Goal: Navigation & Orientation: Find specific page/section

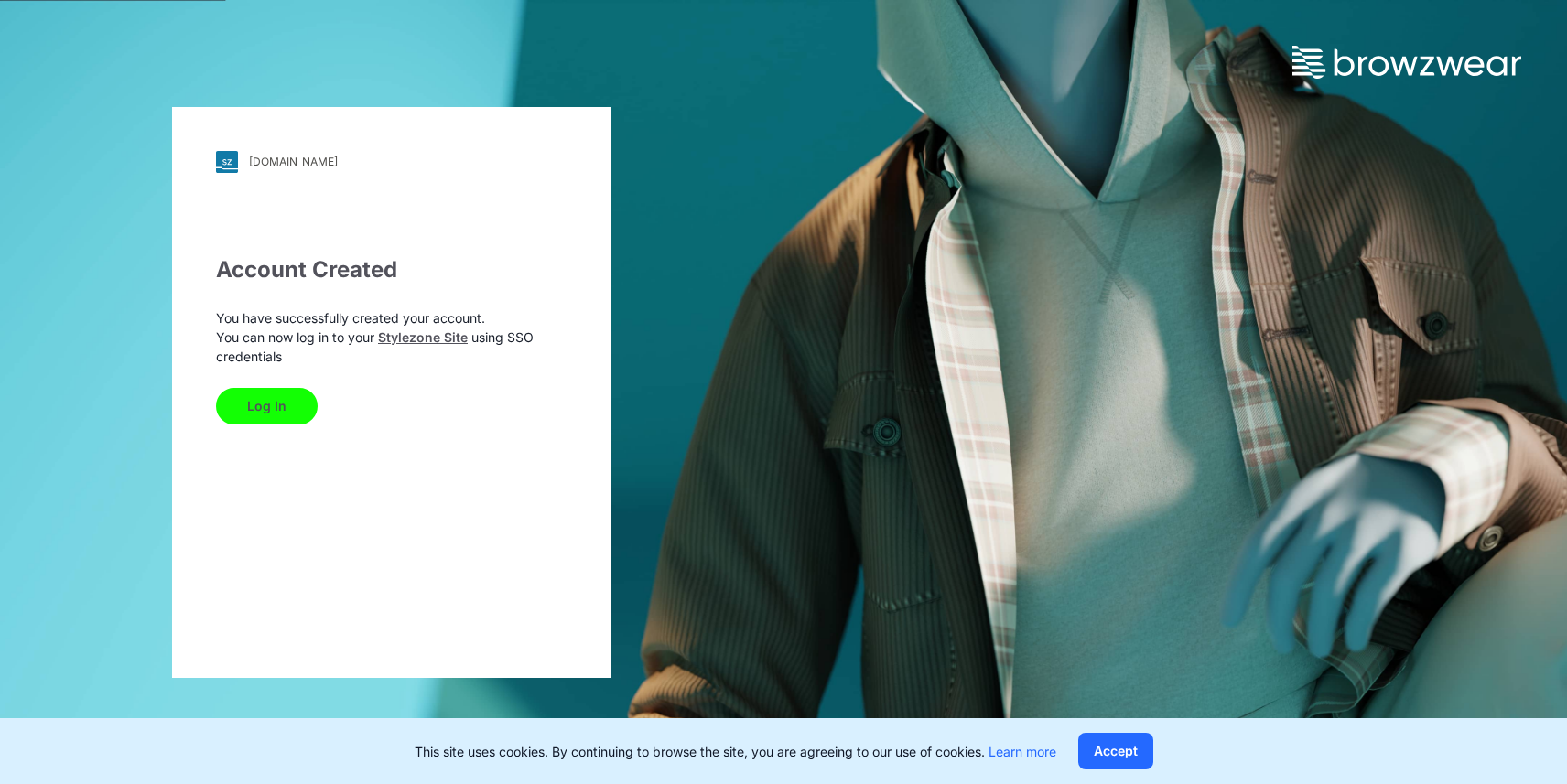
click at [280, 398] on button "Log In" at bounding box center [266, 405] width 102 height 36
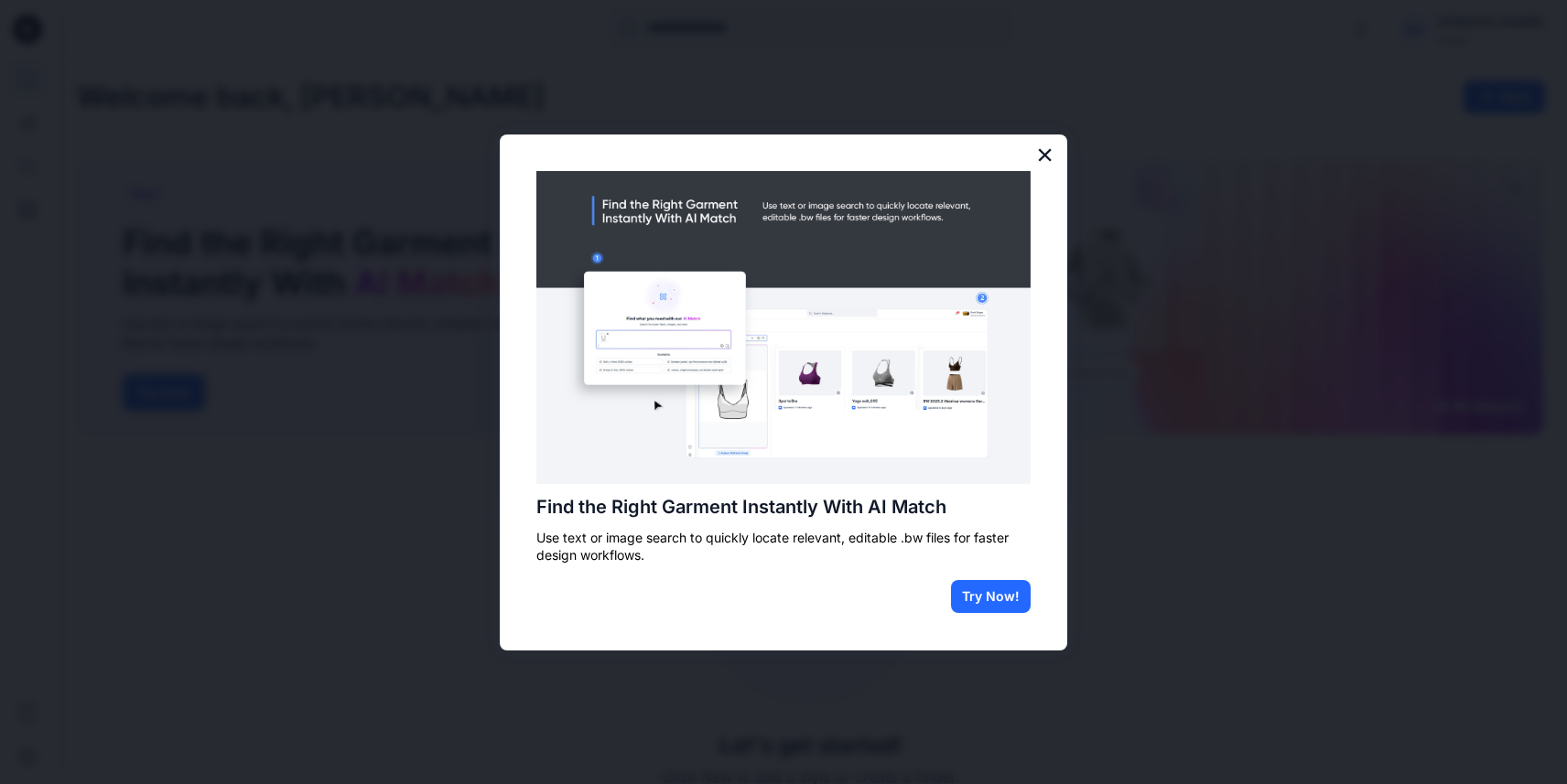
click at [1037, 156] on button "×" at bounding box center [1045, 155] width 18 height 30
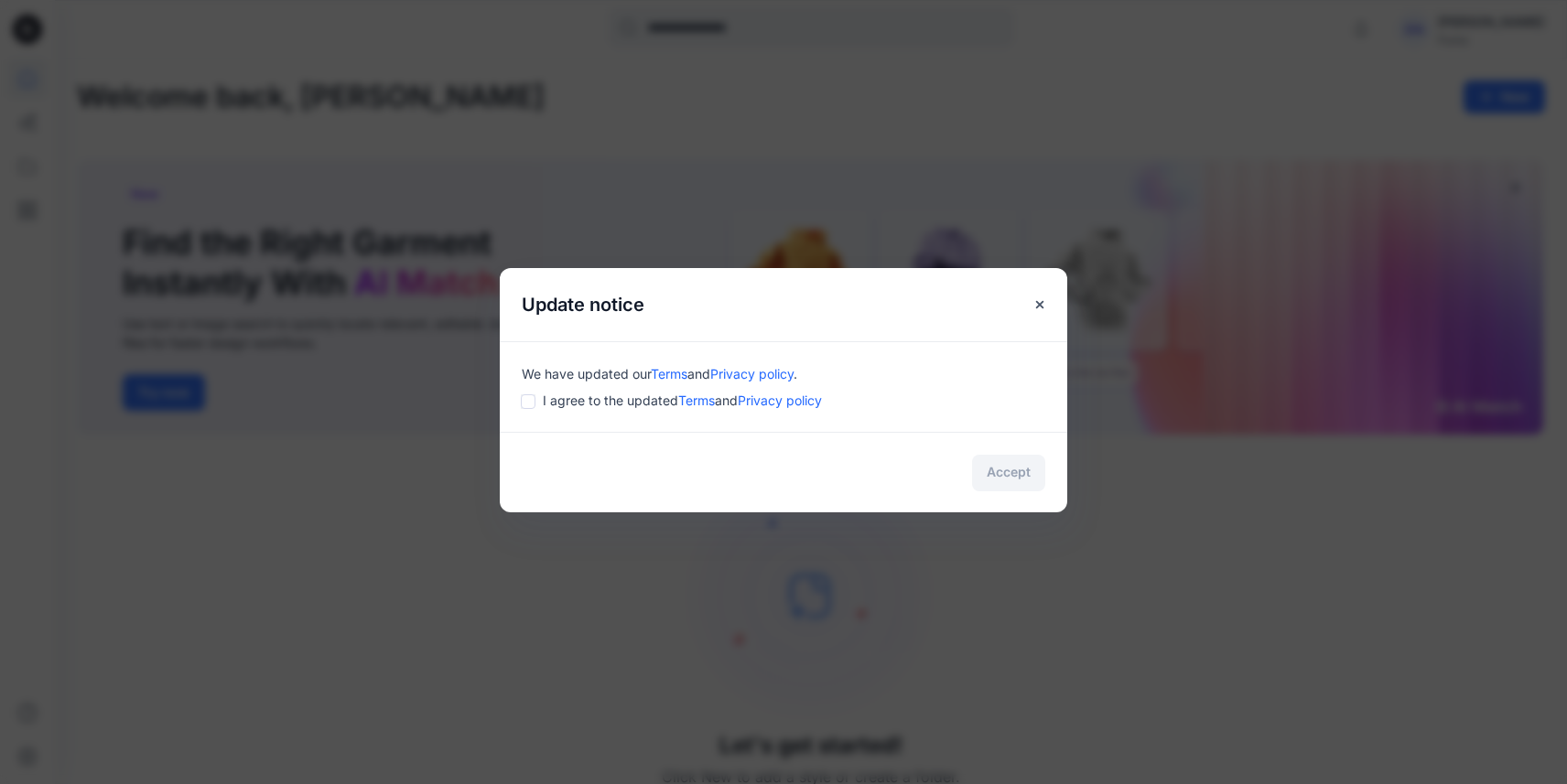
click at [528, 415] on div "We have updated our Terms and Privacy policy . I agree to the updated Terms and…" at bounding box center [783, 387] width 567 height 91
click at [1002, 461] on button "Accept" at bounding box center [1008, 472] width 73 height 36
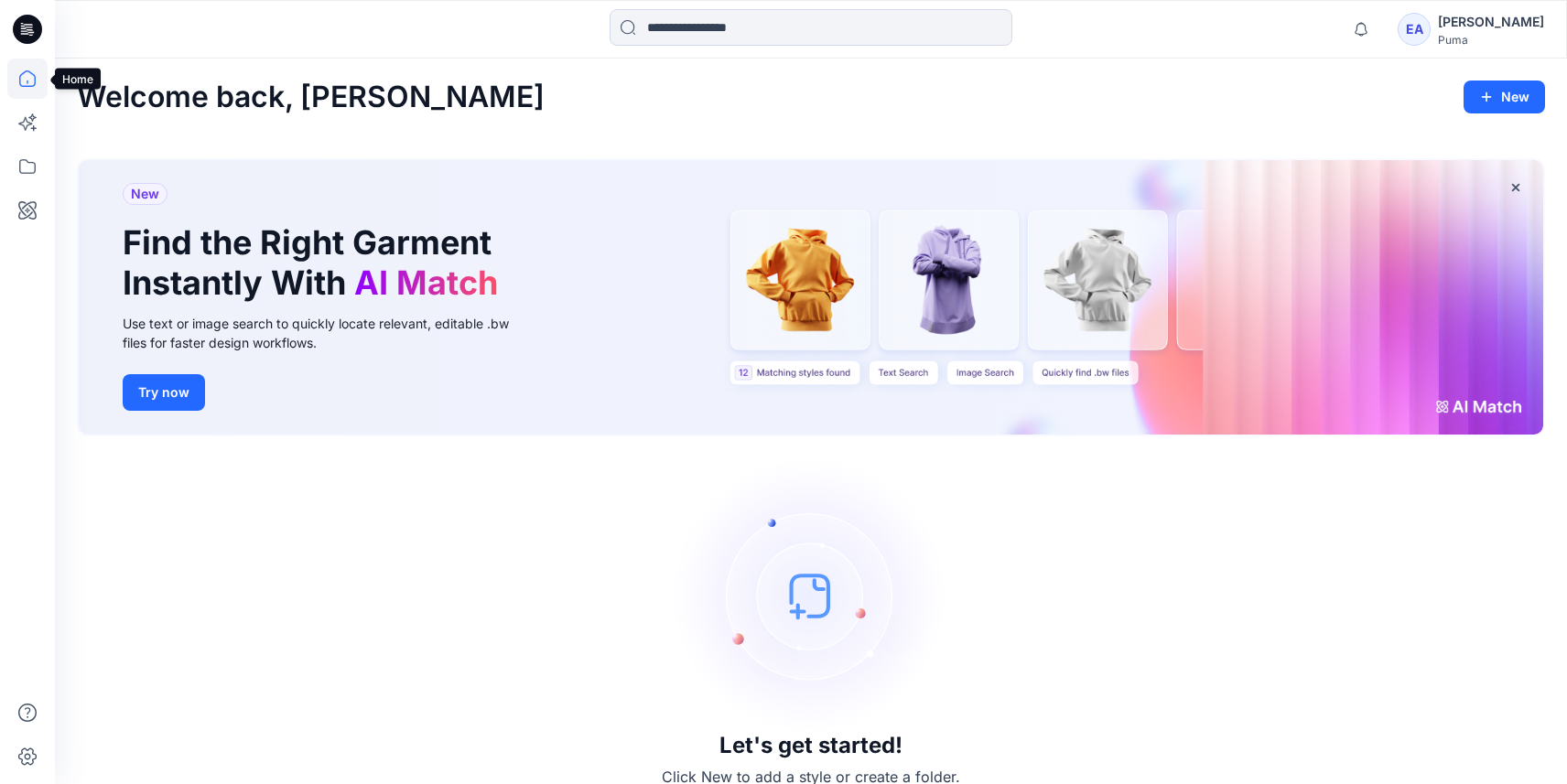
click at [36, 85] on icon at bounding box center [27, 78] width 40 height 40
click at [19, 130] on icon at bounding box center [27, 122] width 40 height 40
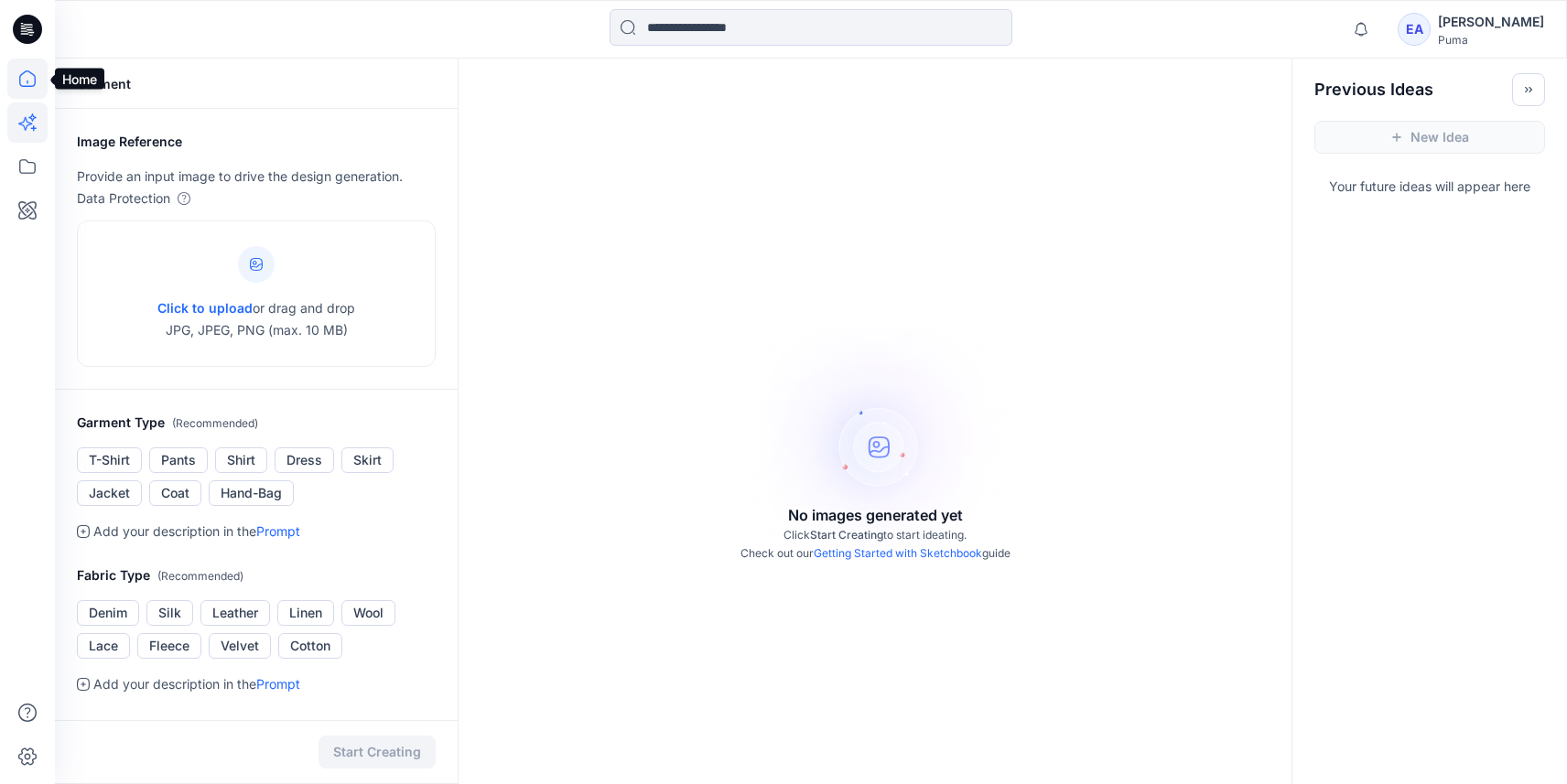
click at [29, 80] on icon at bounding box center [27, 78] width 40 height 40
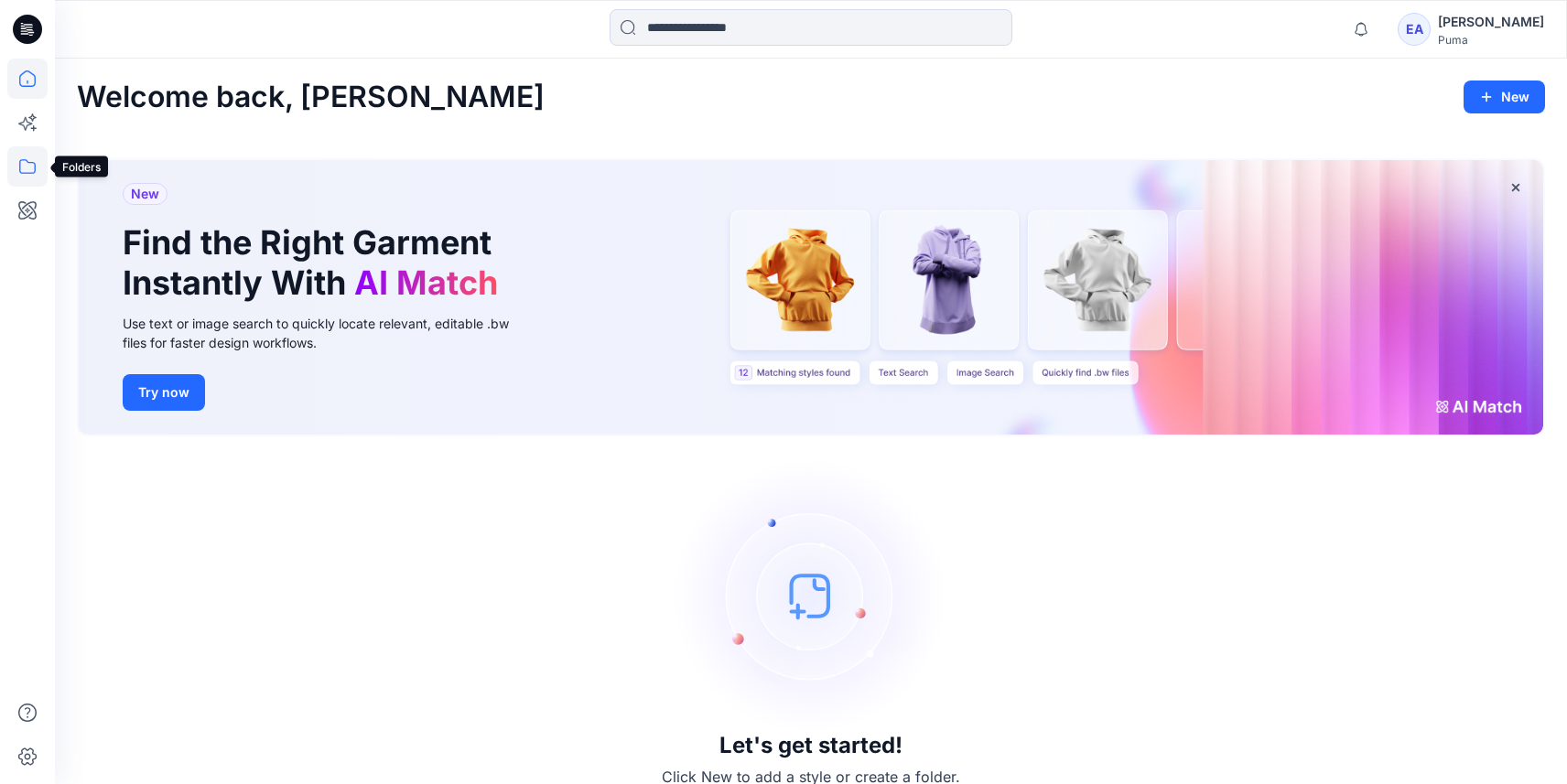
click at [31, 167] on icon at bounding box center [27, 166] width 40 height 40
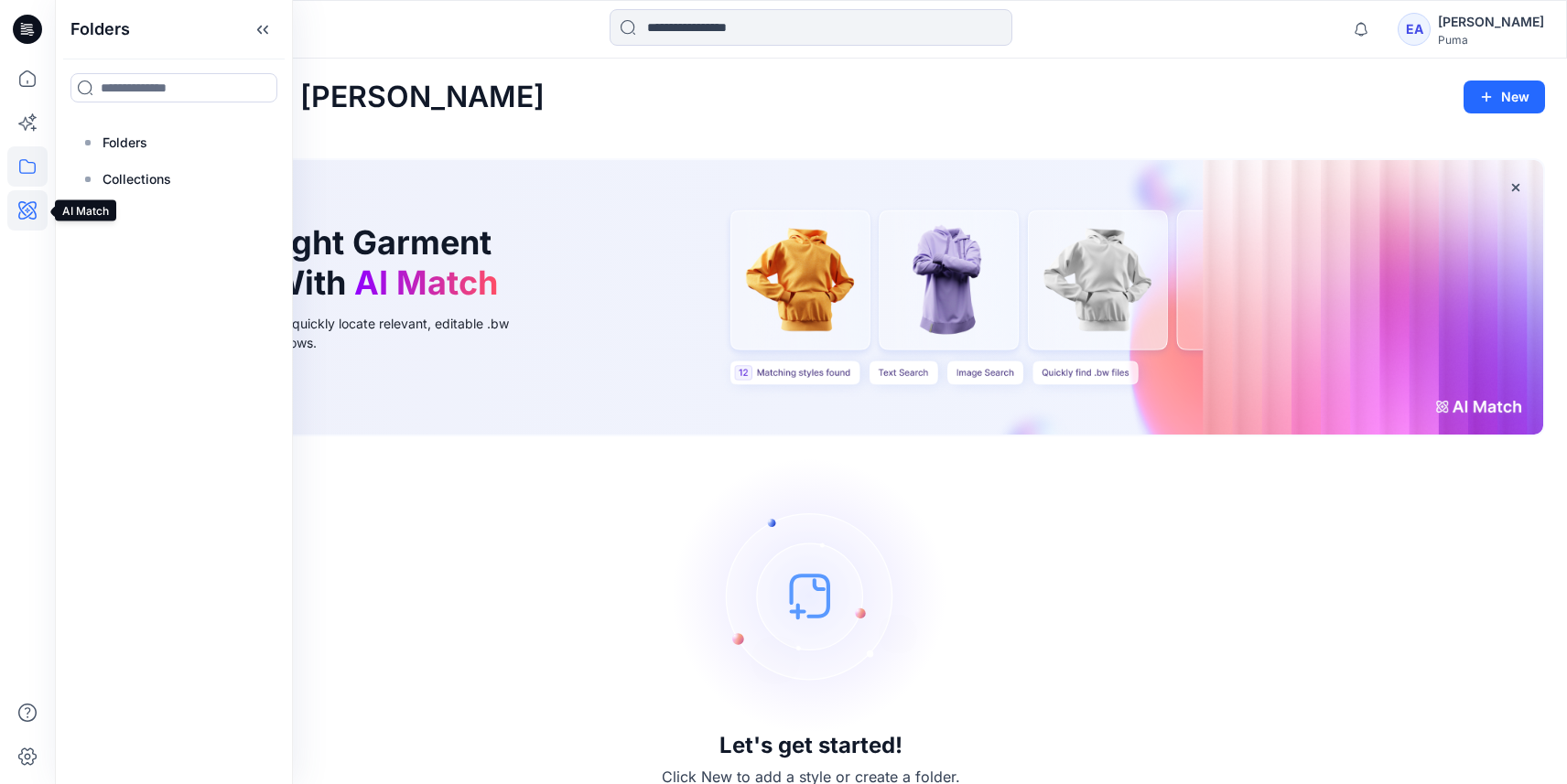
click at [31, 213] on icon at bounding box center [28, 210] width 19 height 19
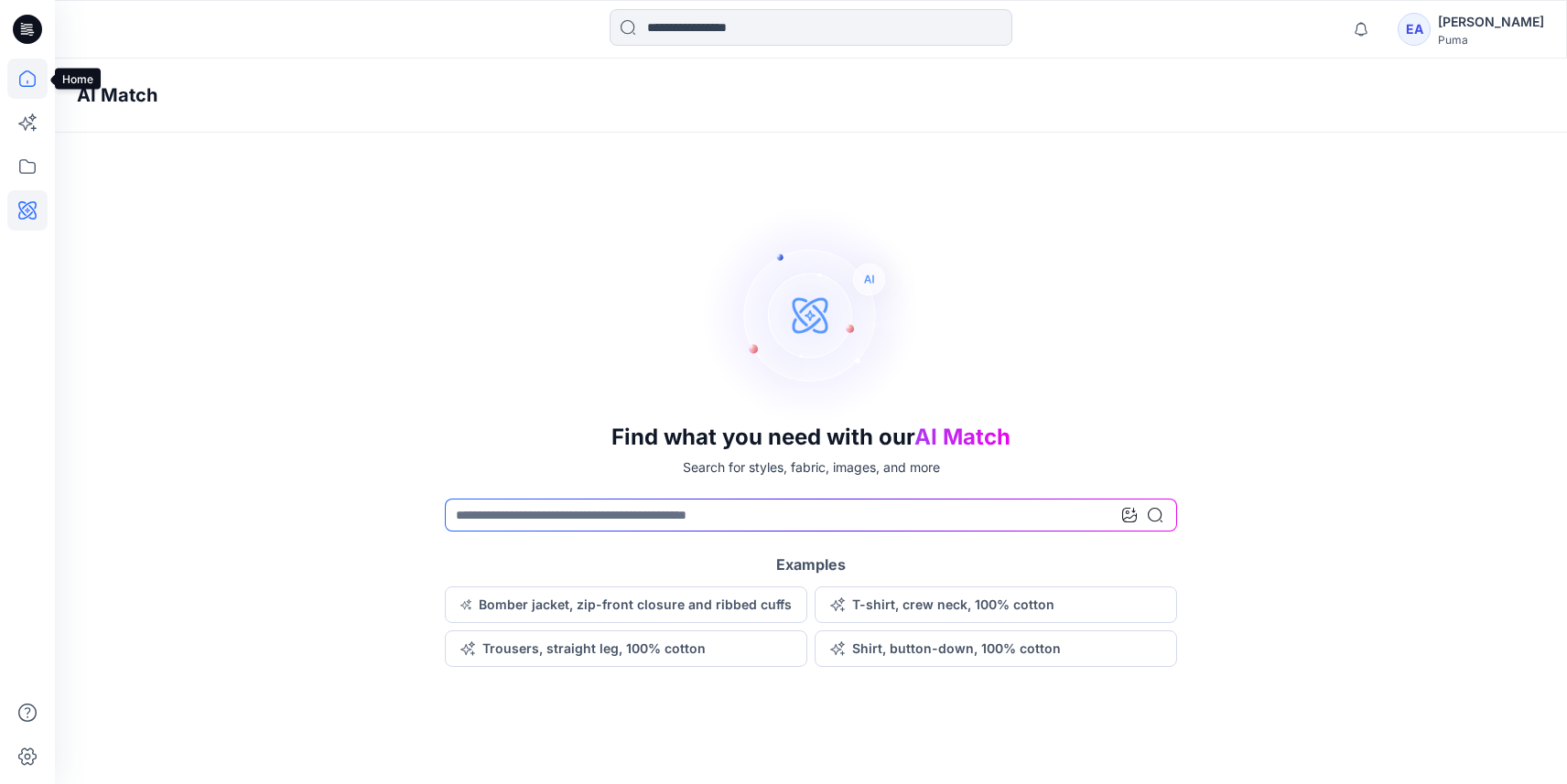
click at [32, 81] on icon at bounding box center [27, 78] width 40 height 40
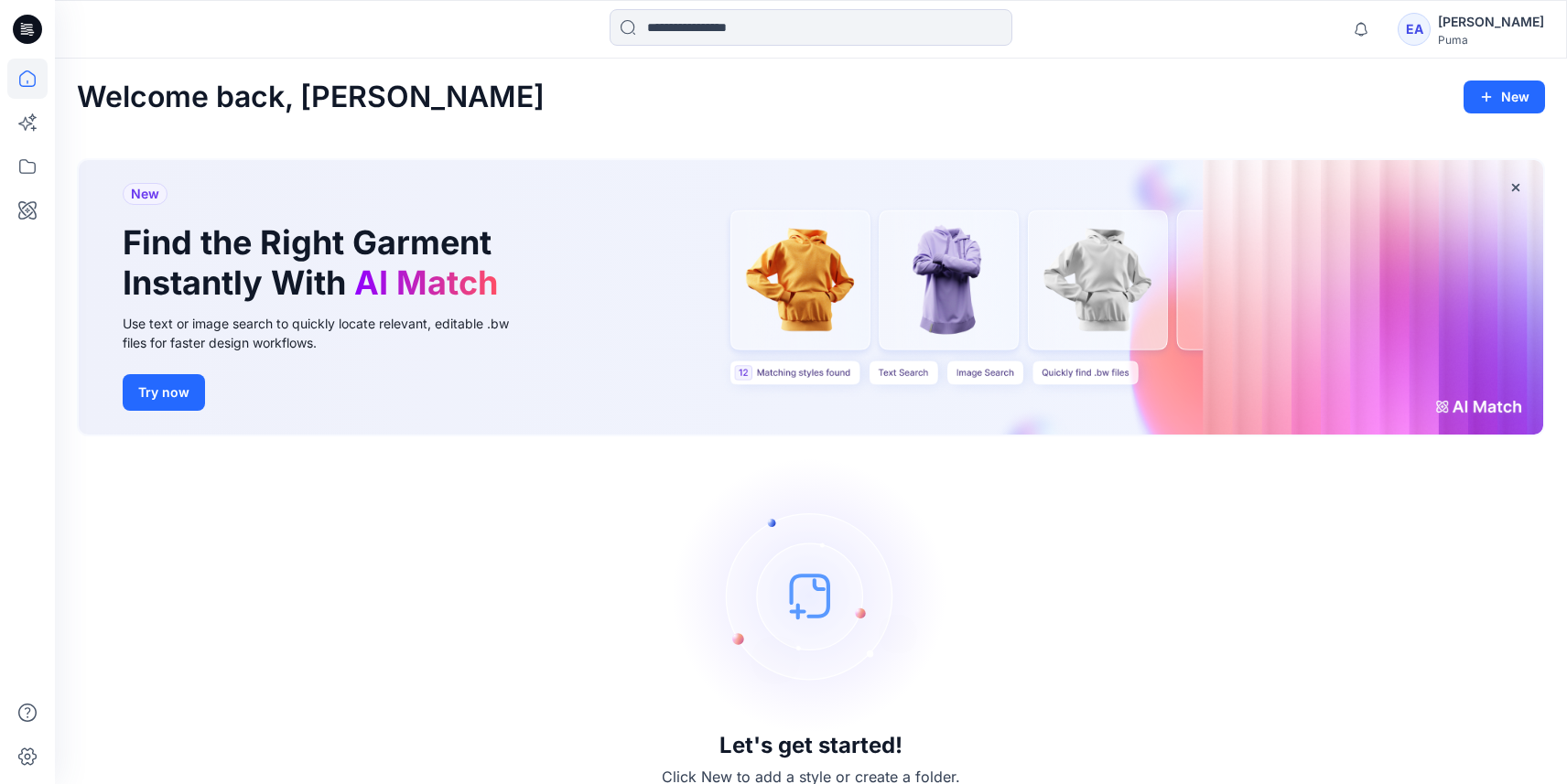
click at [829, 288] on div "New Find the Right Garment Instantly With AI Match Use text or image search to …" at bounding box center [811, 297] width 1464 height 274
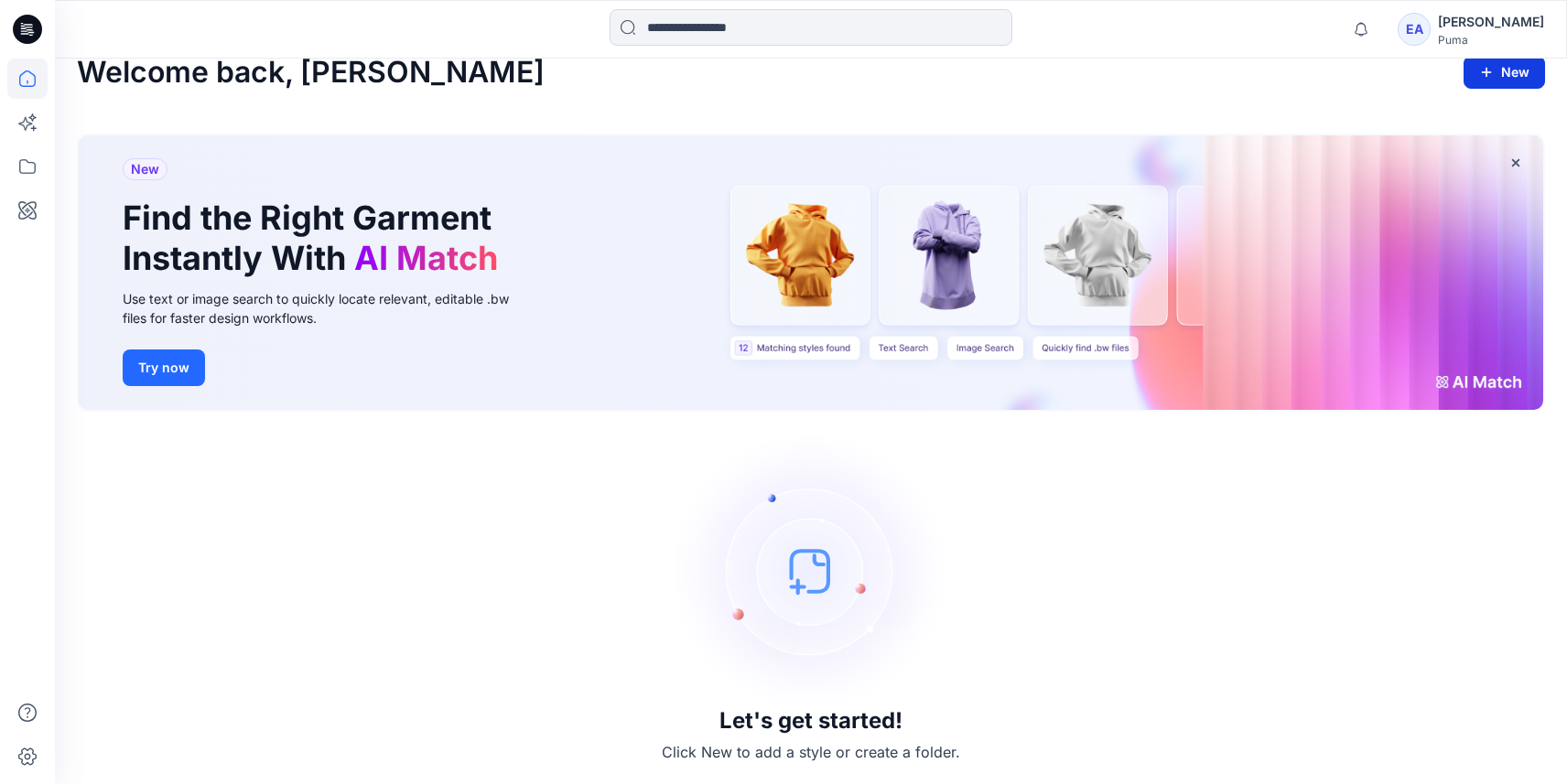
click at [1499, 61] on button "New" at bounding box center [1504, 72] width 82 height 33
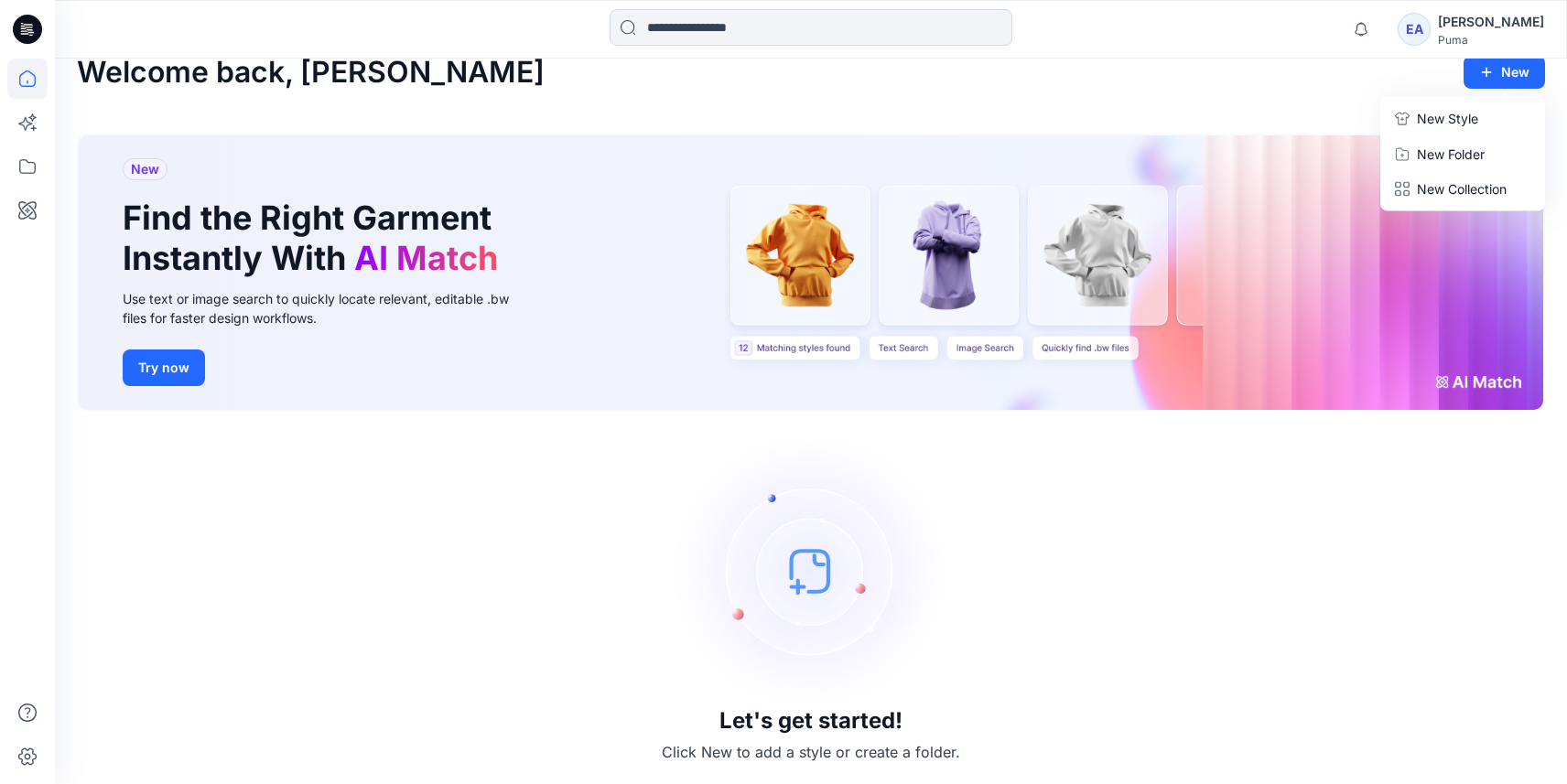
click at [1441, 131] on button "New Style" at bounding box center [1461, 118] width 157 height 36
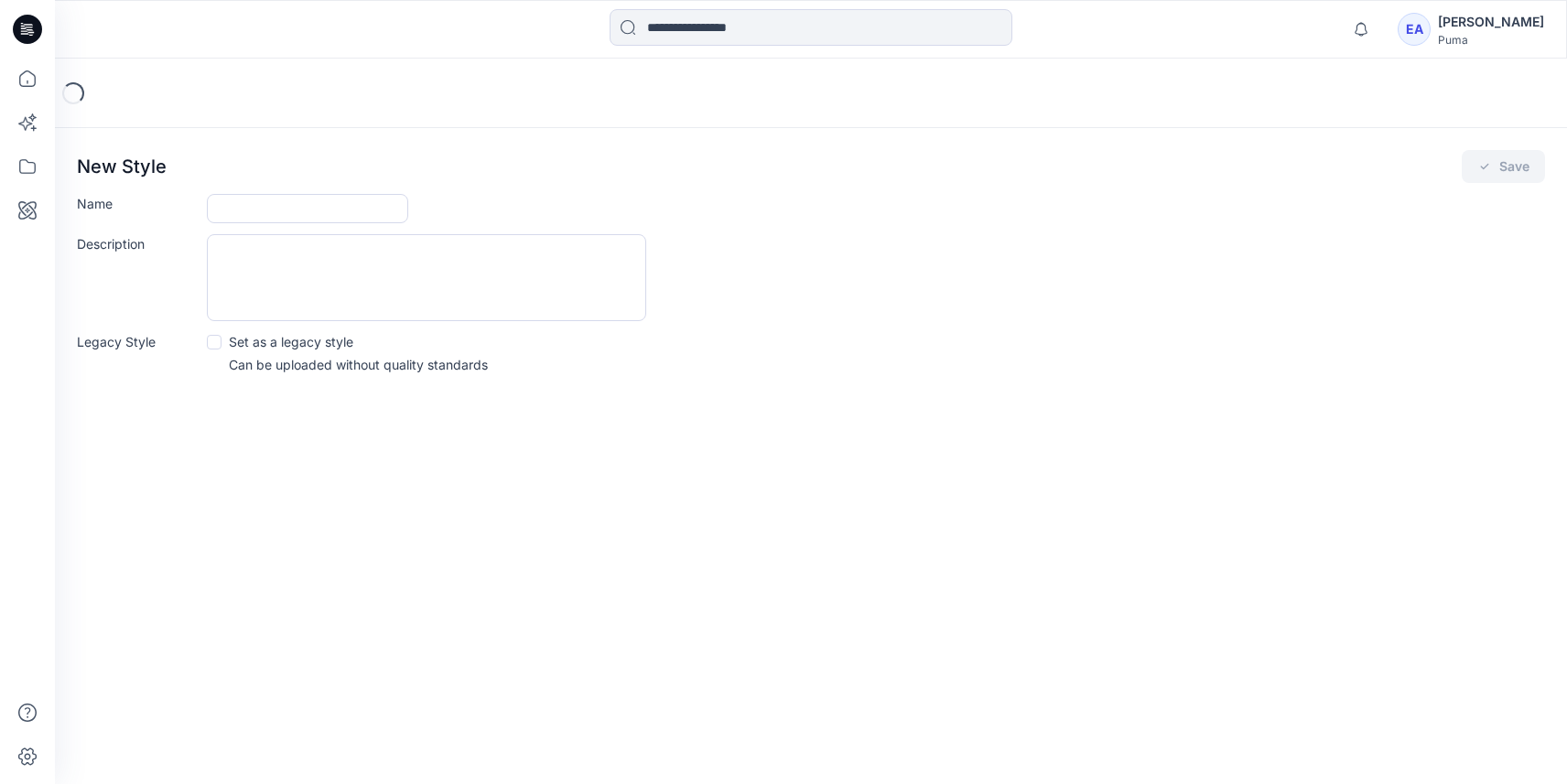
scroll to position [25, 0]
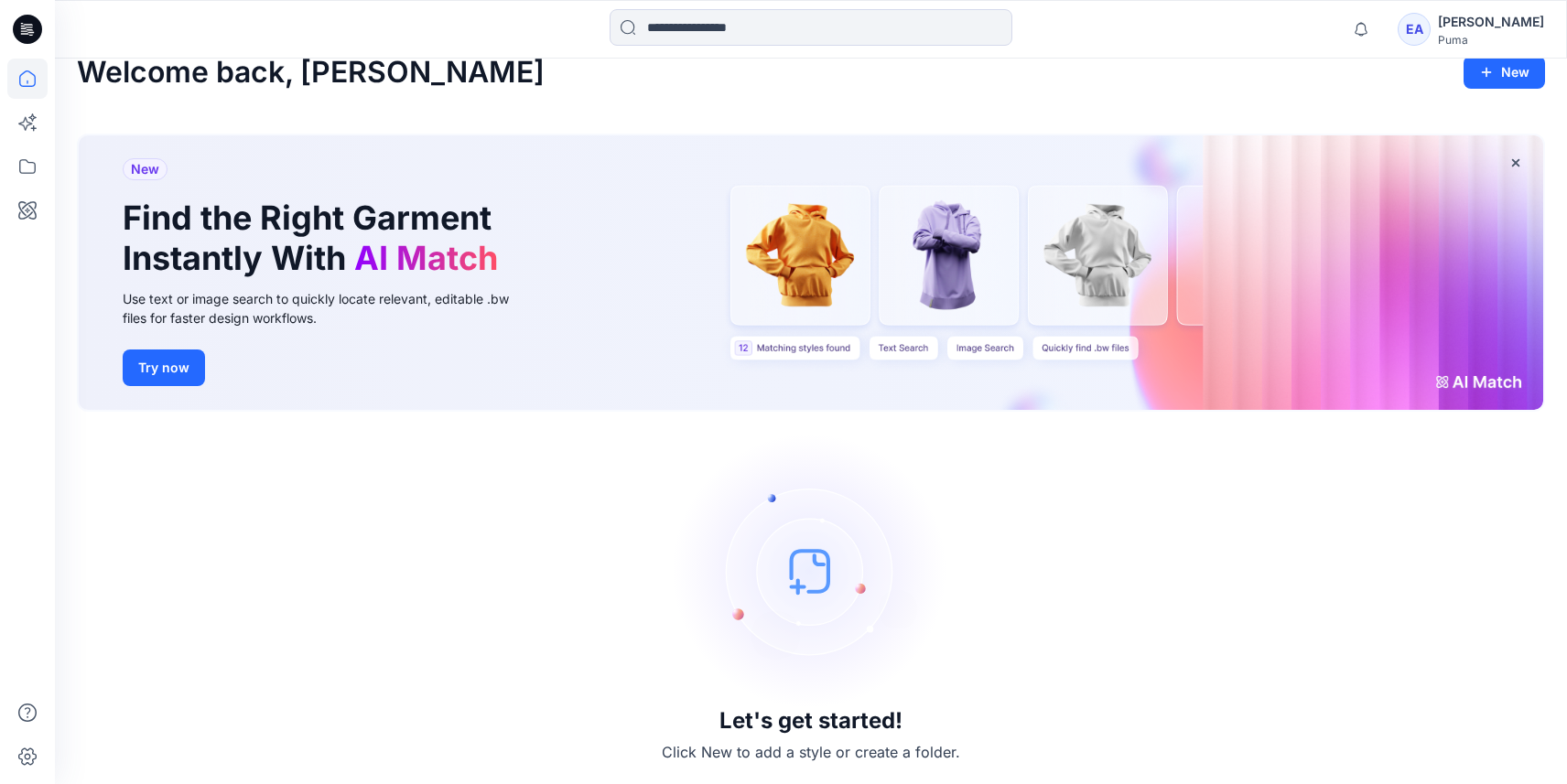
click at [1430, 33] on div "EA" at bounding box center [1413, 29] width 33 height 33
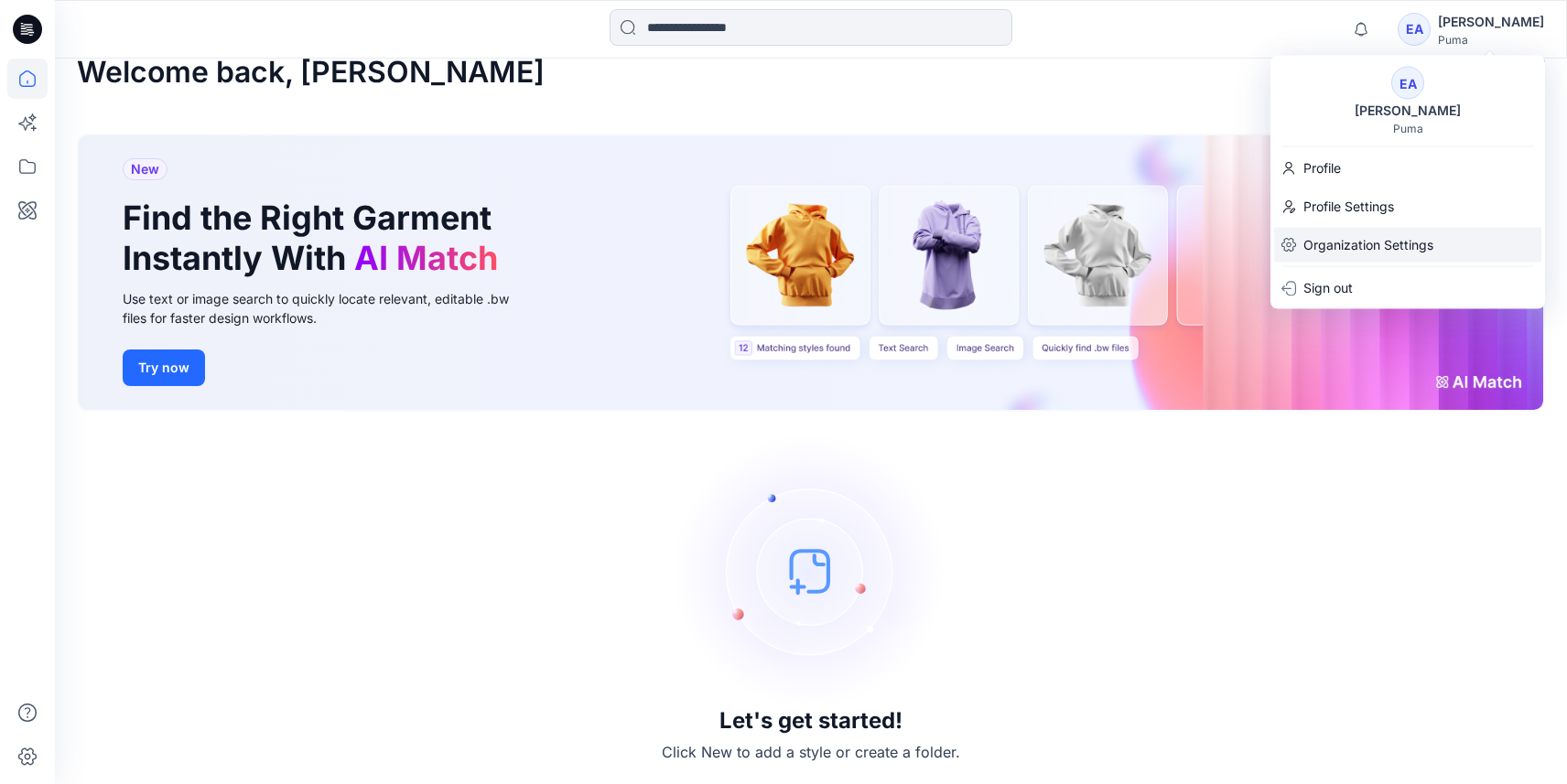
click at [1344, 247] on p "Organization Settings" at bounding box center [1368, 245] width 130 height 35
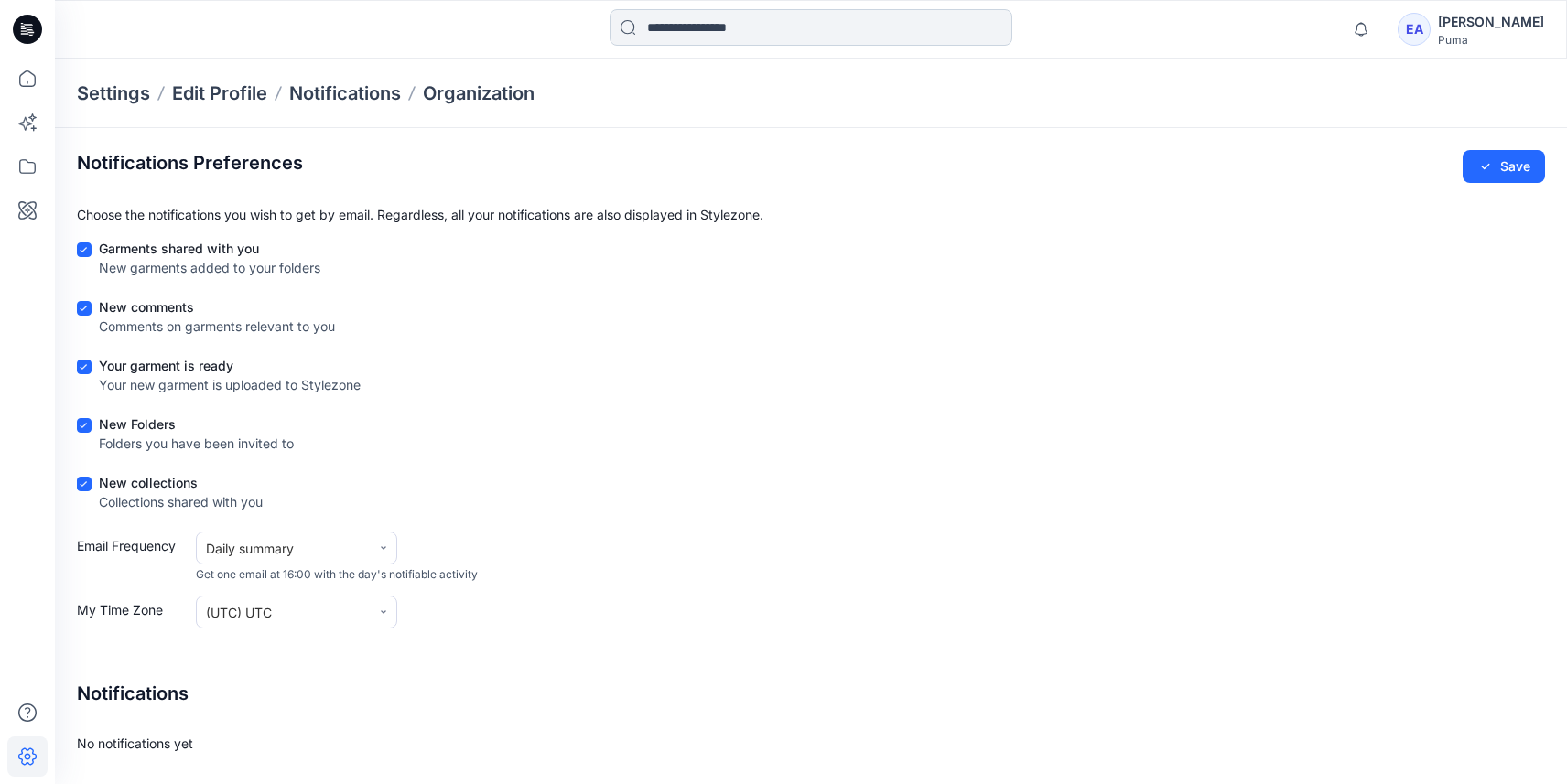
scroll to position [25, 0]
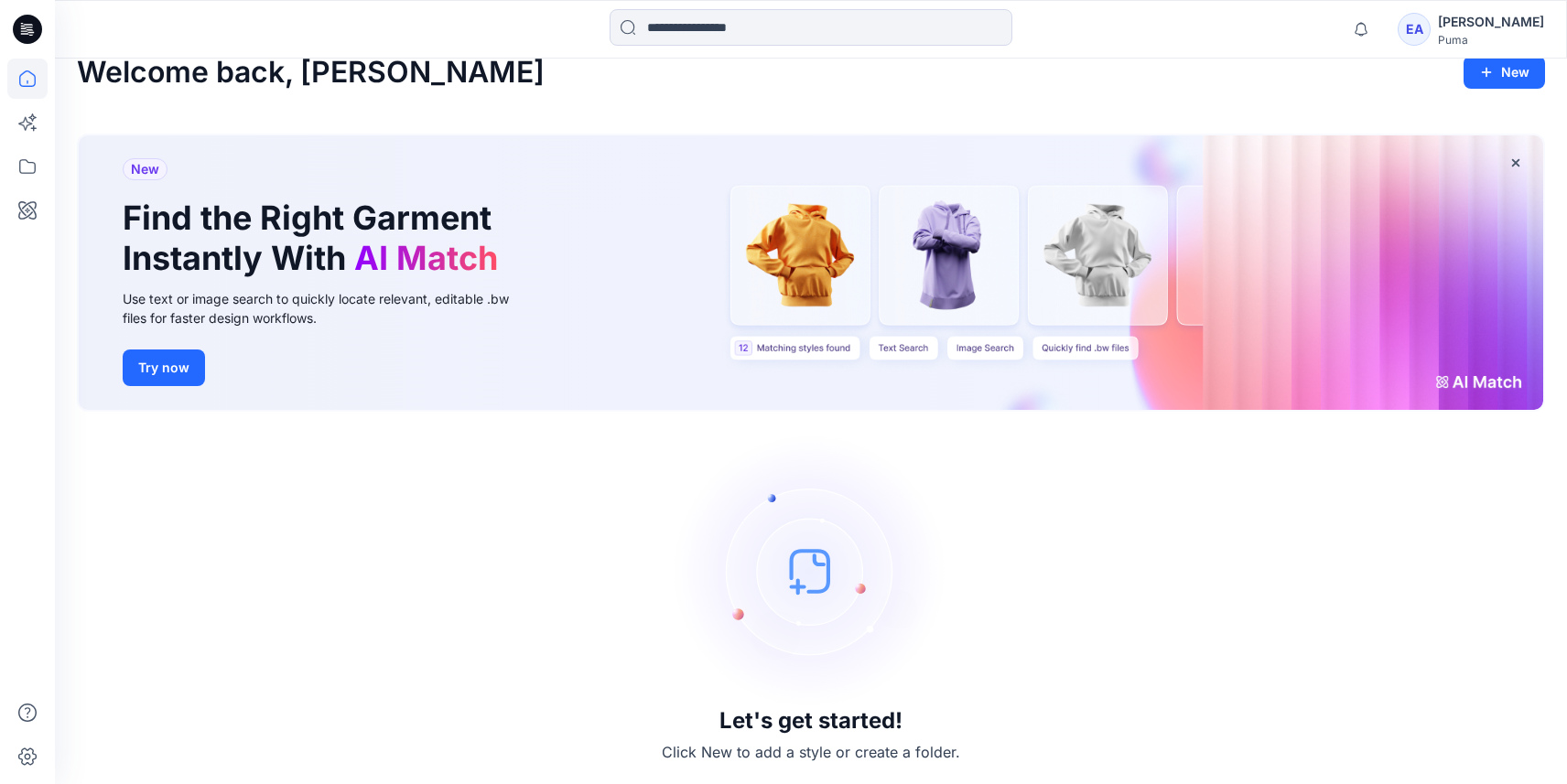
click at [815, 603] on img at bounding box center [810, 571] width 274 height 274
click at [179, 378] on button "Try now" at bounding box center [163, 367] width 82 height 36
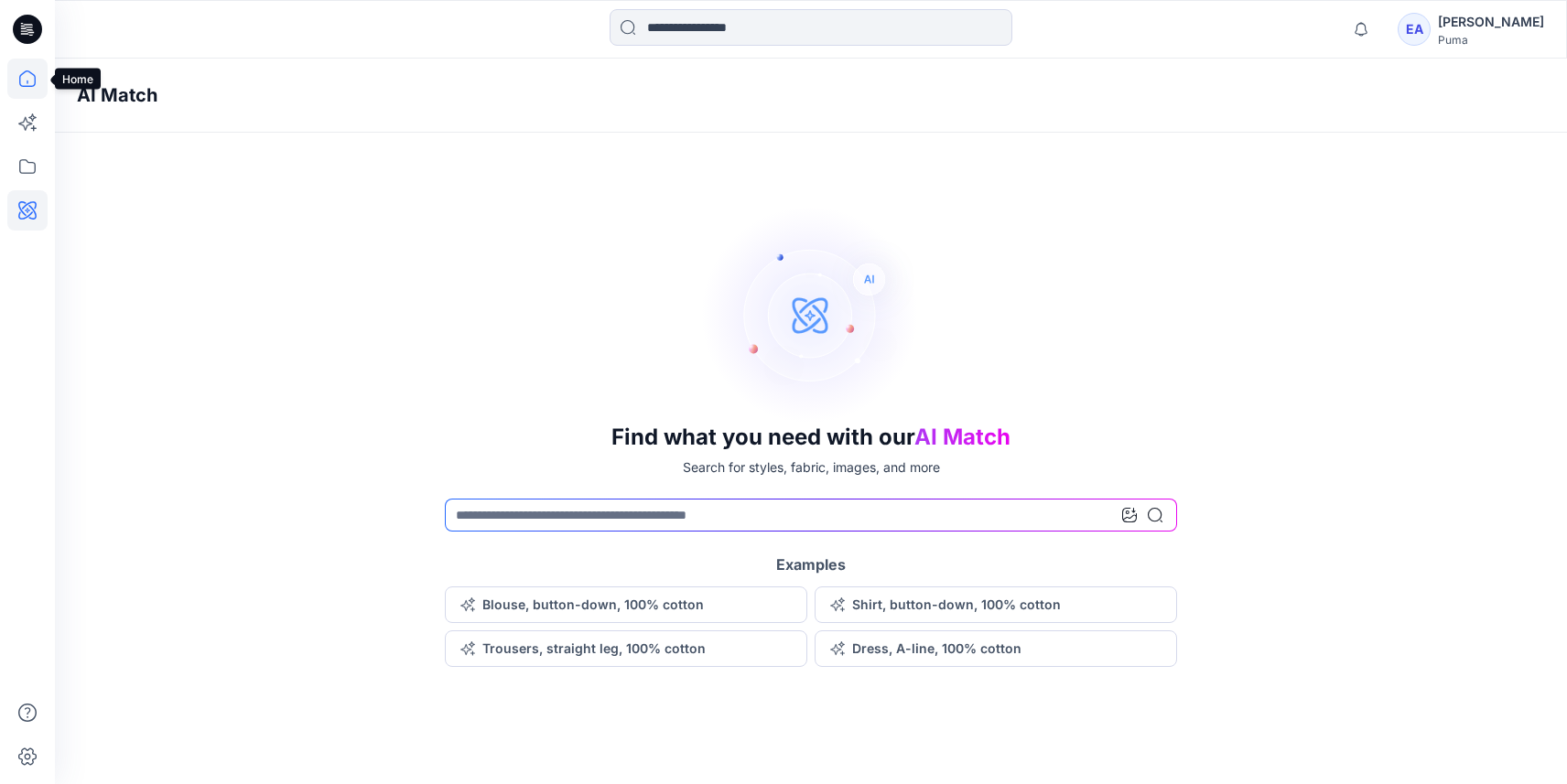
click at [23, 83] on icon at bounding box center [27, 78] width 40 height 40
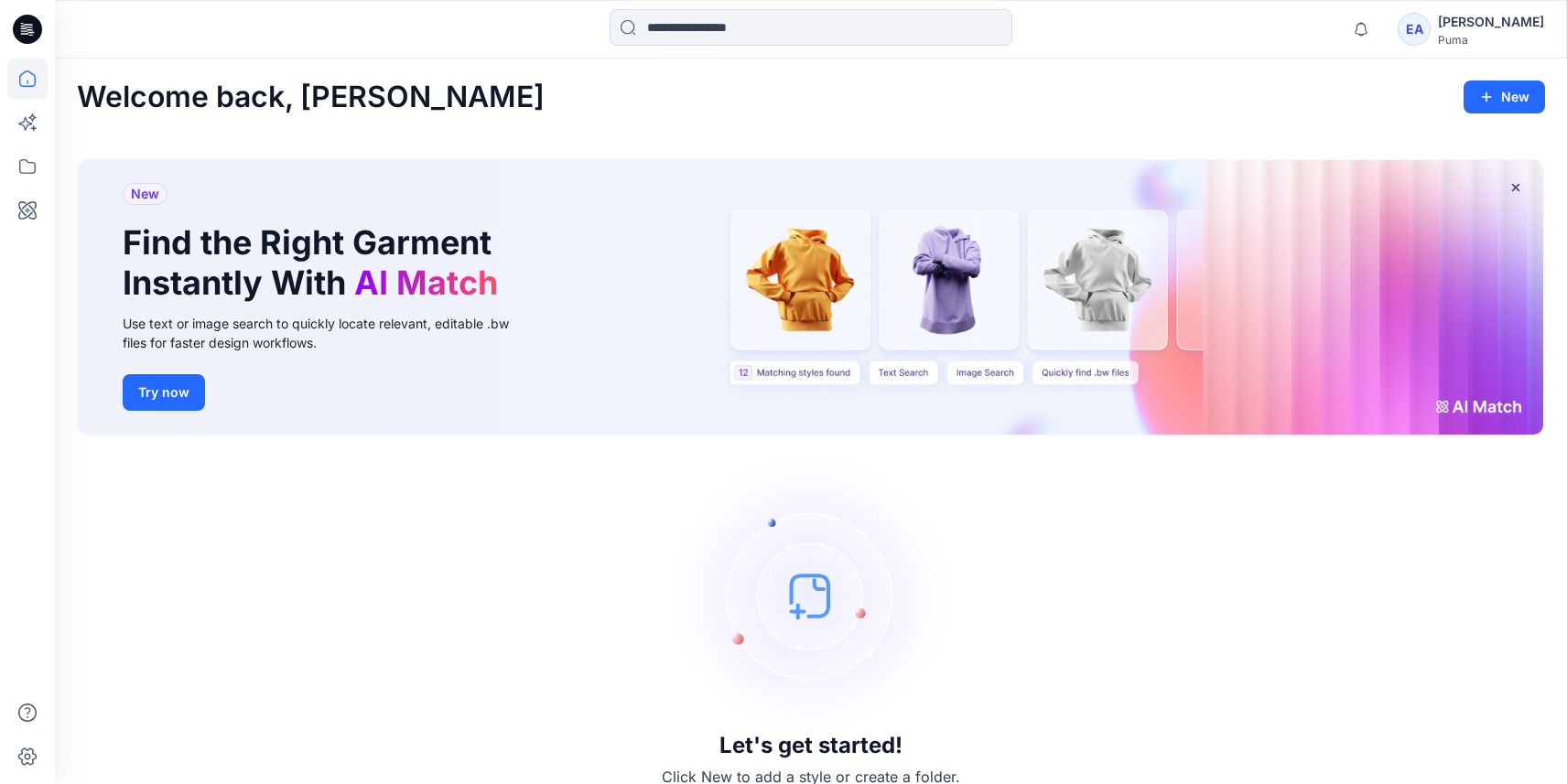
scroll to position [25, 0]
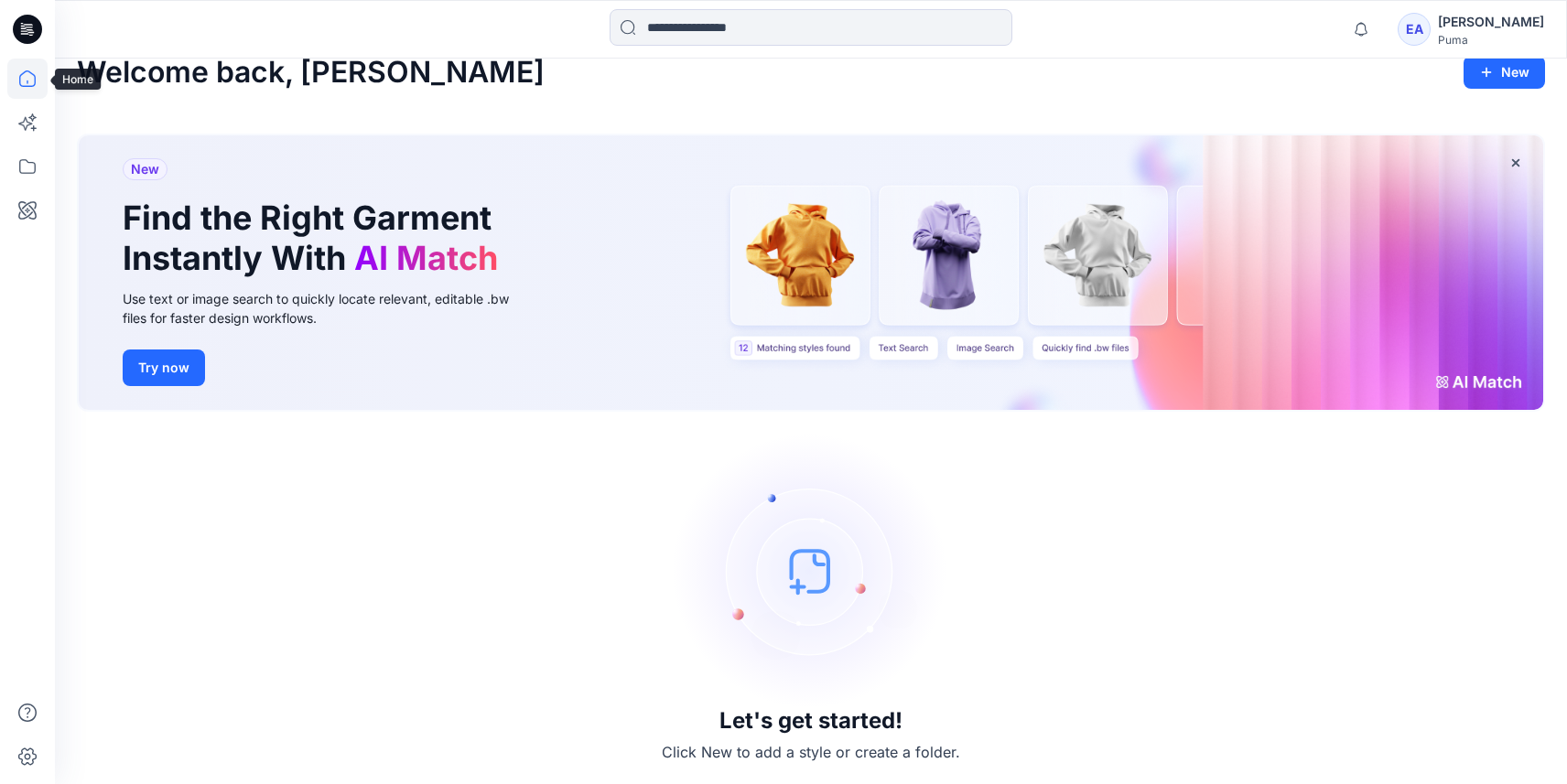
click at [38, 69] on icon at bounding box center [27, 78] width 40 height 40
click at [28, 133] on icon at bounding box center [27, 122] width 40 height 40
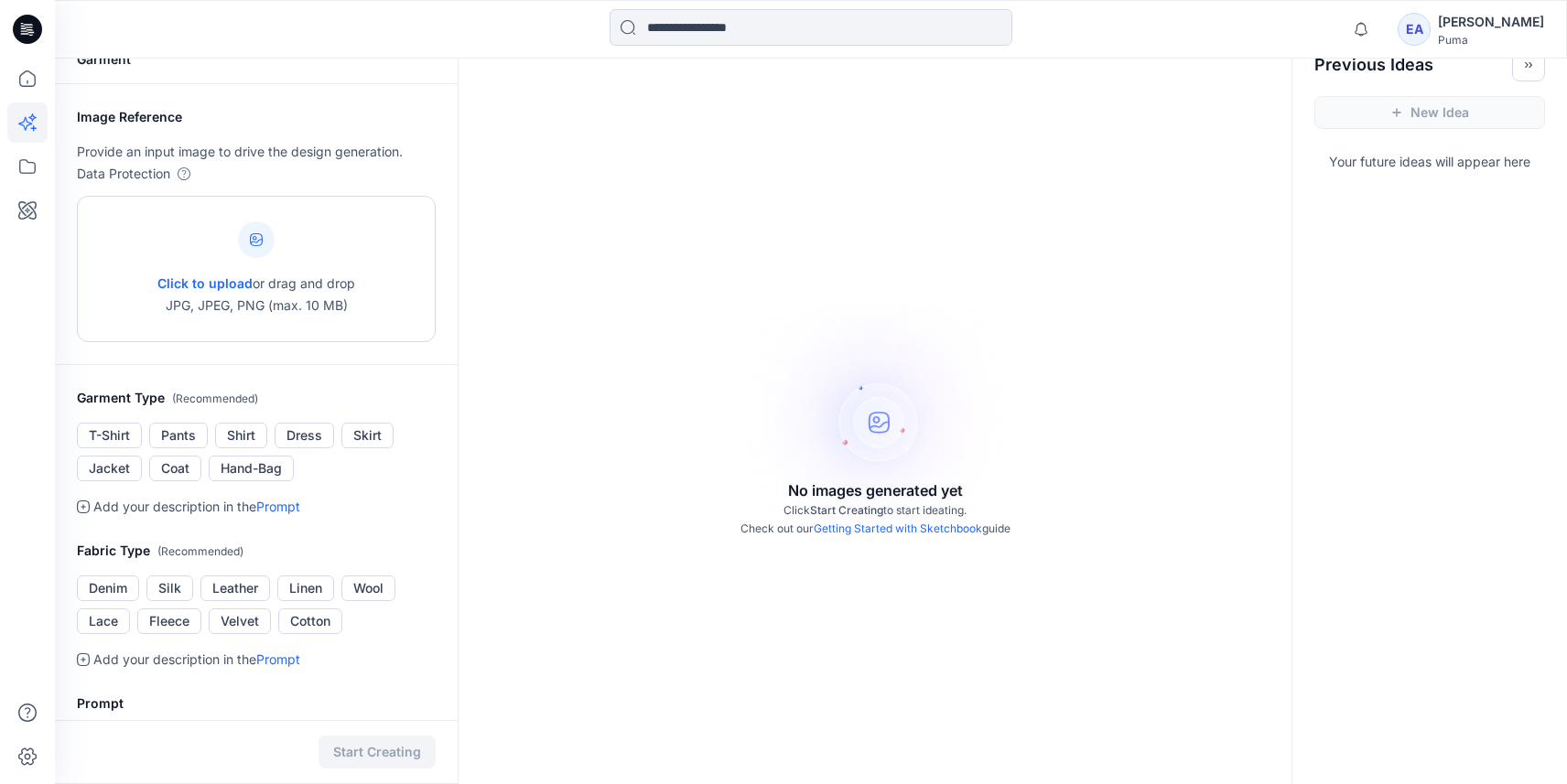
click at [249, 240] on div at bounding box center [256, 239] width 37 height 36
click at [37, 171] on icon at bounding box center [27, 166] width 40 height 40
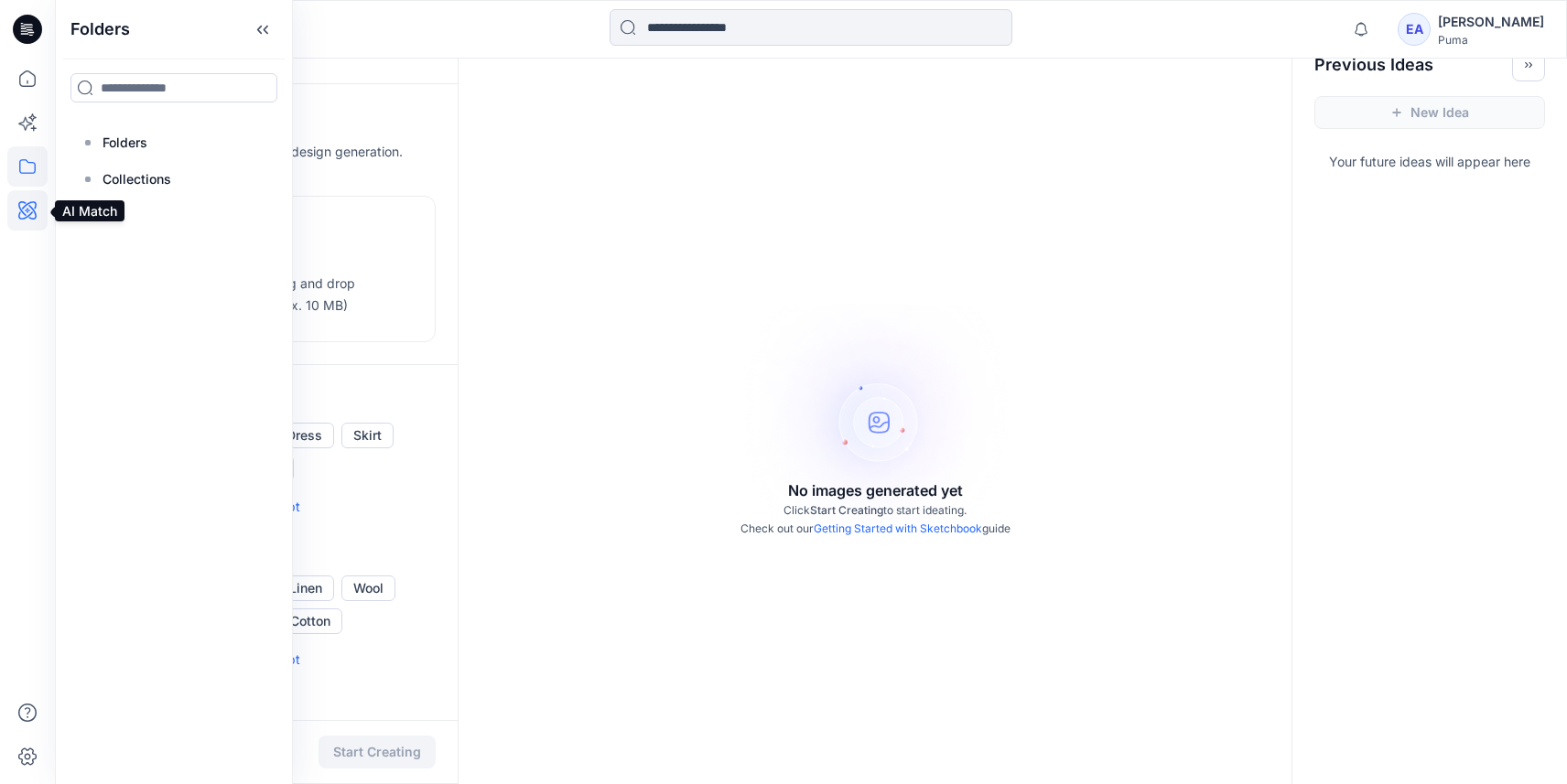
click at [32, 205] on icon at bounding box center [27, 210] width 40 height 40
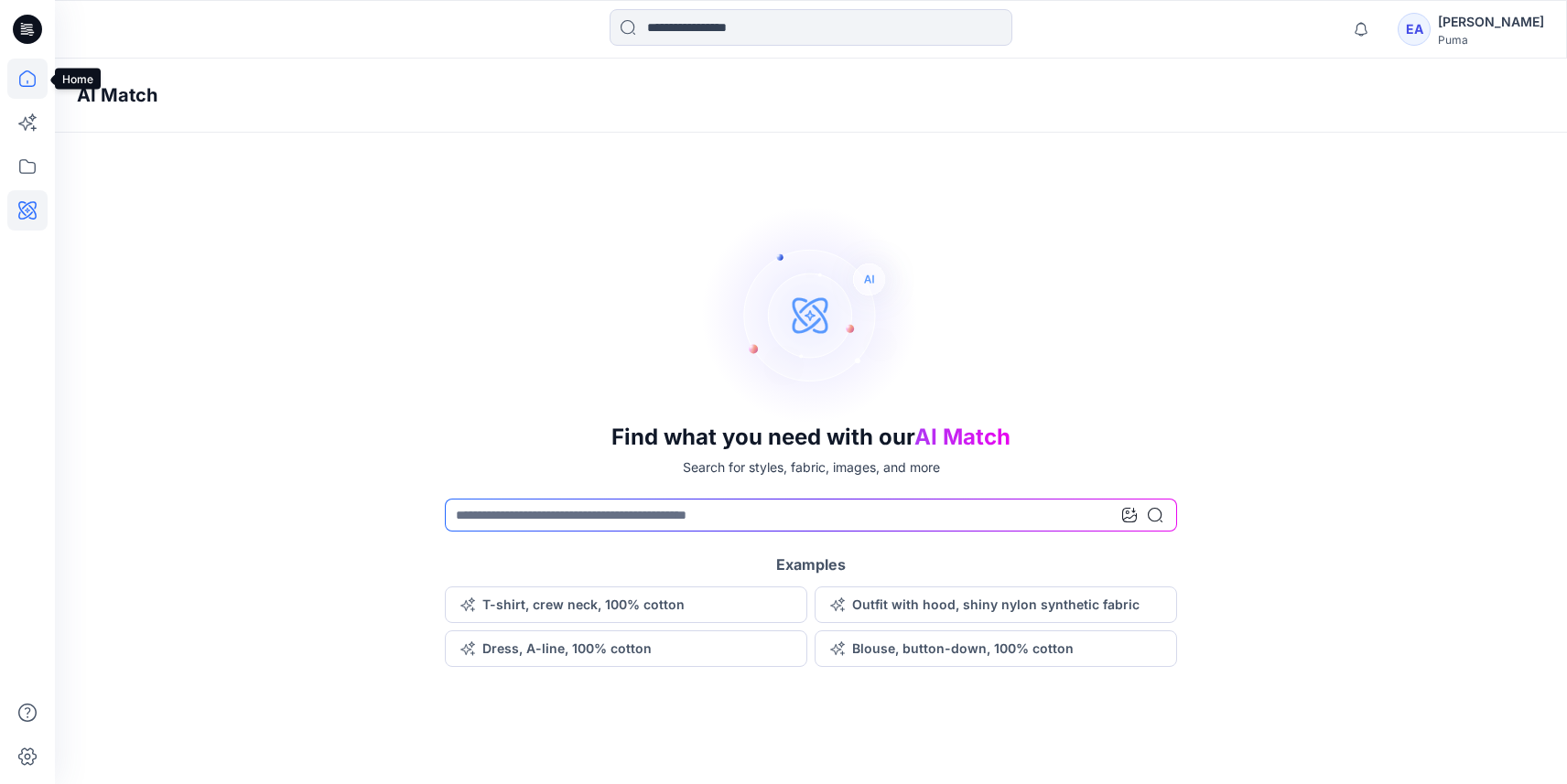
click at [37, 77] on icon at bounding box center [27, 78] width 40 height 40
